Goal: Navigation & Orientation: Go to known website

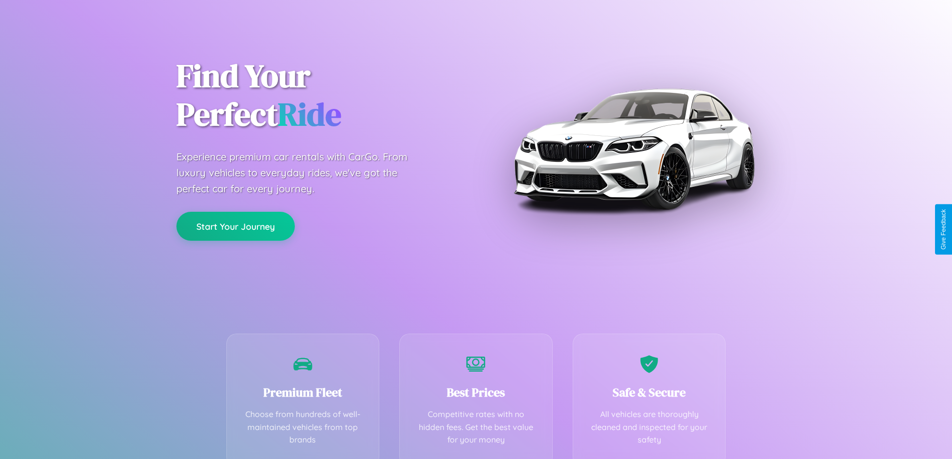
scroll to position [197, 0]
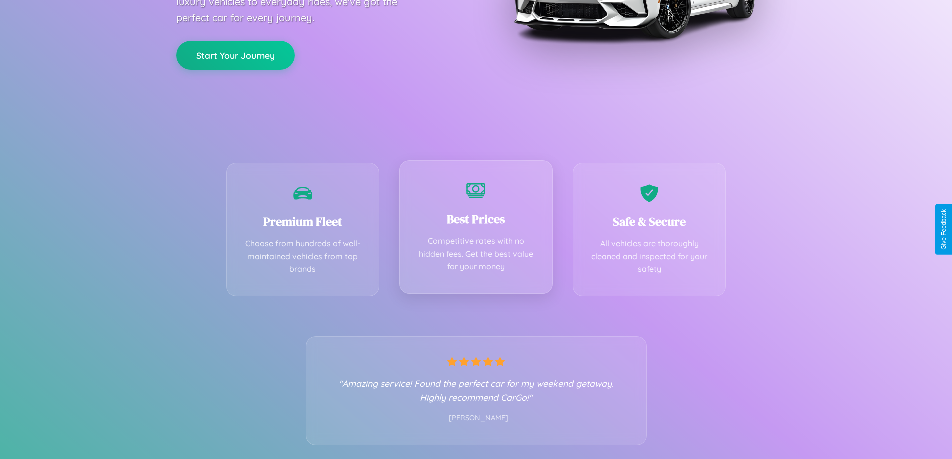
click at [476, 229] on div "Best Prices Competitive rates with no hidden fees. Get the best value for your …" at bounding box center [475, 226] width 153 height 133
click at [235, 55] on button "Start Your Journey" at bounding box center [235, 54] width 118 height 29
click at [235, 54] on button "Start Your Journey" at bounding box center [235, 54] width 118 height 29
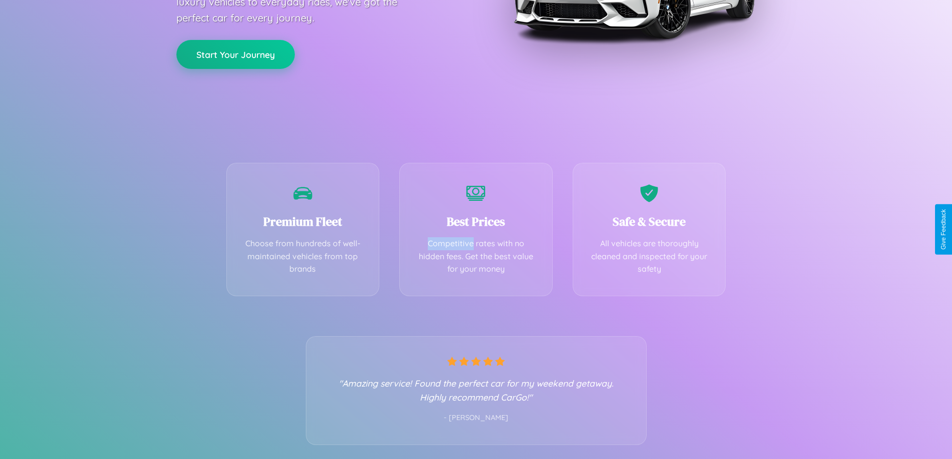
click at [235, 54] on button "Start Your Journey" at bounding box center [235, 54] width 118 height 29
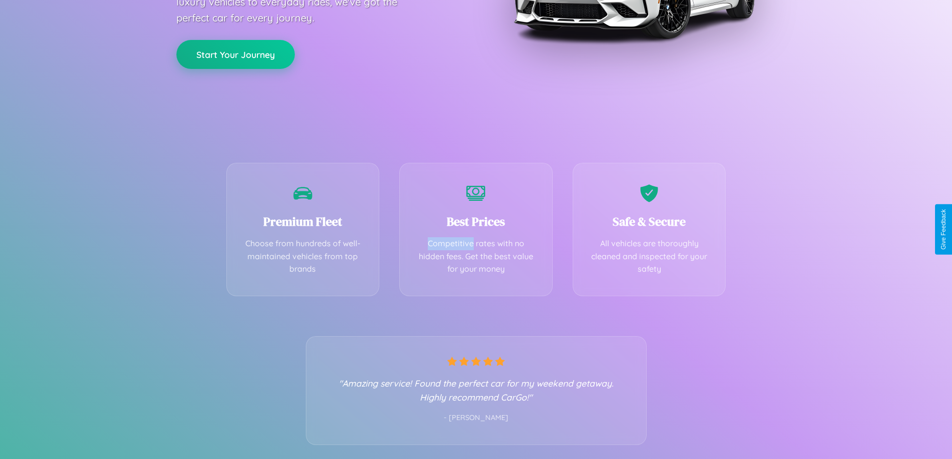
click at [235, 54] on button "Start Your Journey" at bounding box center [235, 54] width 118 height 29
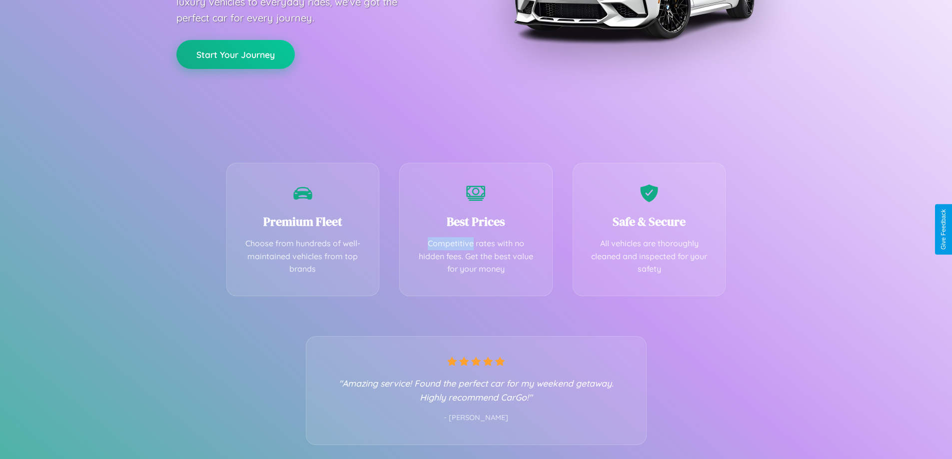
click at [235, 54] on button "Start Your Journey" at bounding box center [235, 54] width 118 height 29
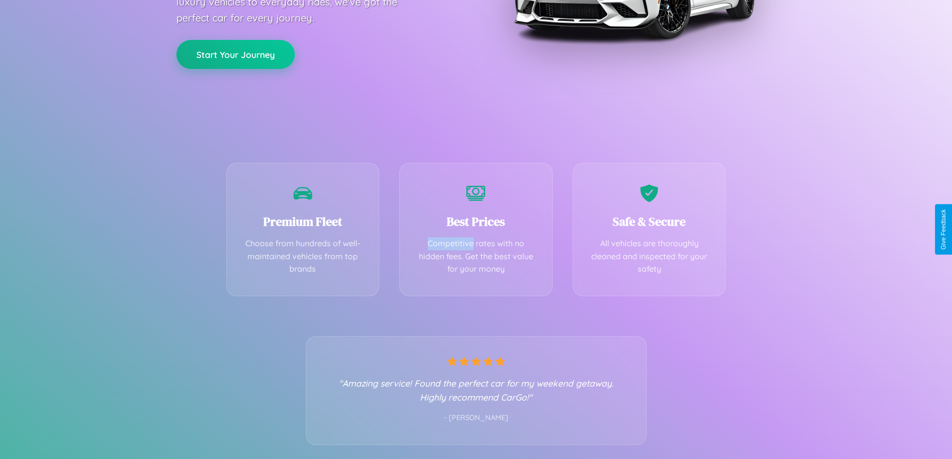
click at [235, 54] on button "Start Your Journey" at bounding box center [235, 54] width 118 height 29
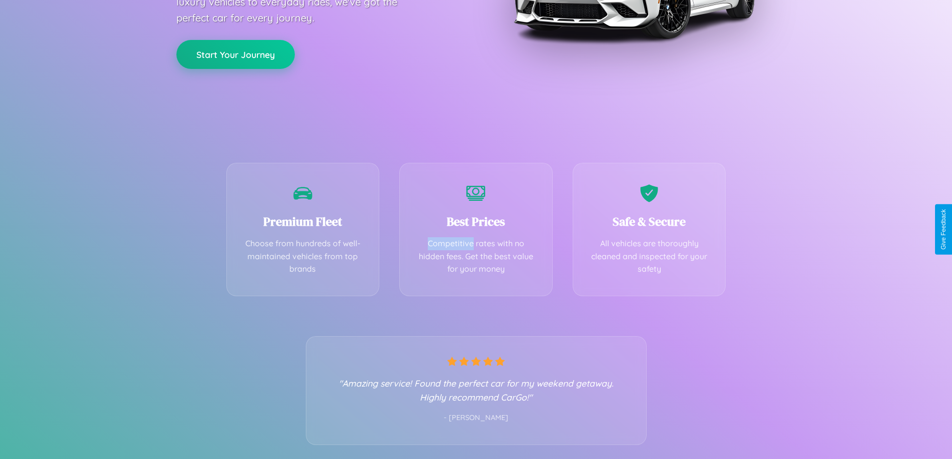
click at [235, 54] on button "Start Your Journey" at bounding box center [235, 54] width 118 height 29
